Goal: Transaction & Acquisition: Purchase product/service

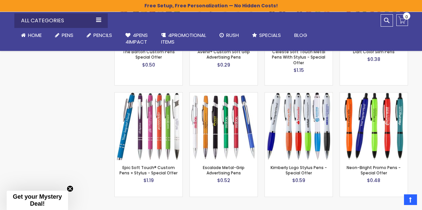
scroll to position [507, 0]
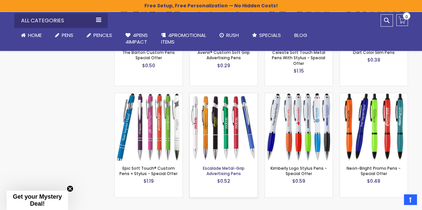
click at [231, 167] on link "Escalade Metal-Grip Advertising Pens" at bounding box center [224, 171] width 42 height 11
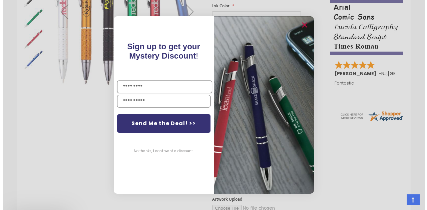
scroll to position [346, 0]
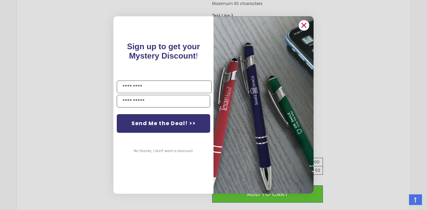
click at [303, 26] on icon "Close dialog" at bounding box center [304, 25] width 4 height 4
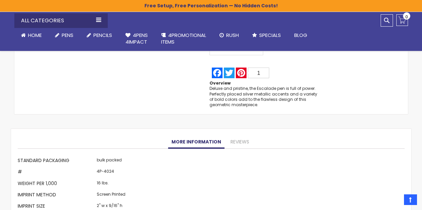
scroll to position [517, 0]
click at [239, 145] on link "Reviews" at bounding box center [239, 141] width 25 height 13
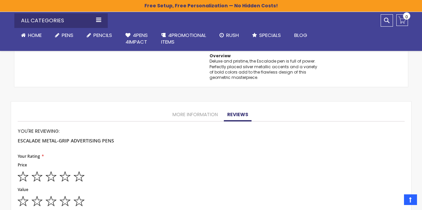
scroll to position [544, 0]
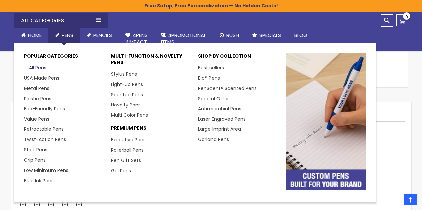
click at [34, 68] on link "All Pens" at bounding box center [35, 67] width 22 height 7
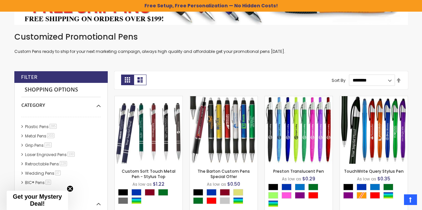
scroll to position [126, 0]
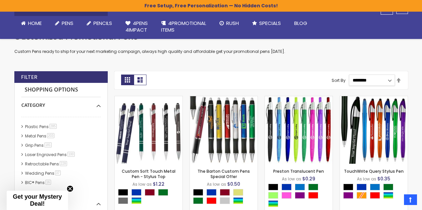
click at [386, 80] on select "**********" at bounding box center [372, 80] width 46 height 11
click at [309, 58] on div "Customized Promotional Pens Custom Pens ready to ship for your next marketing c…" at bounding box center [211, 48] width 394 height 33
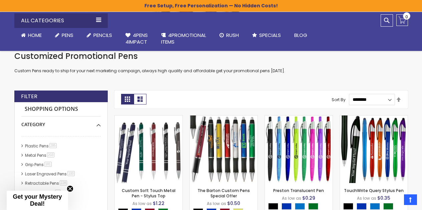
scroll to position [107, 0]
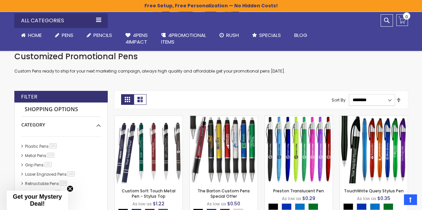
click at [388, 101] on select "**********" at bounding box center [372, 99] width 46 height 11
click at [391, 71] on div "Customized Promotional Pens Custom Pens ready to ship for your next marketing c…" at bounding box center [211, 62] width 394 height 23
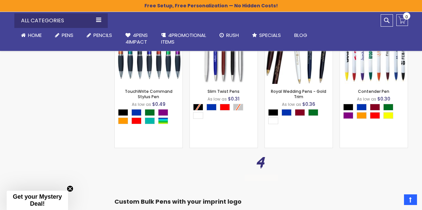
scroll to position [901, 0]
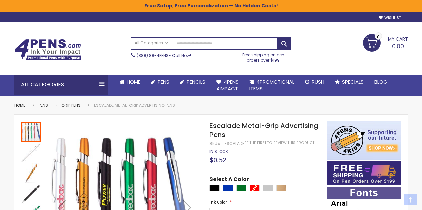
scroll to position [565, 0]
